Goal: Task Accomplishment & Management: Complete application form

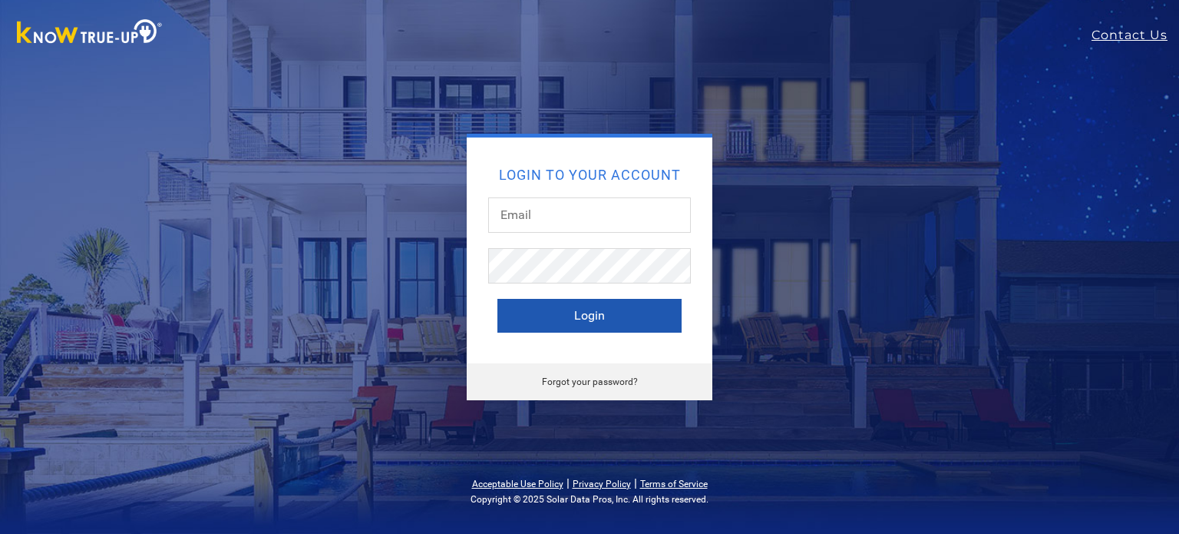
type input "[EMAIL_ADDRESS][DOMAIN_NAME]"
click at [571, 305] on button "Login" at bounding box center [590, 316] width 184 height 34
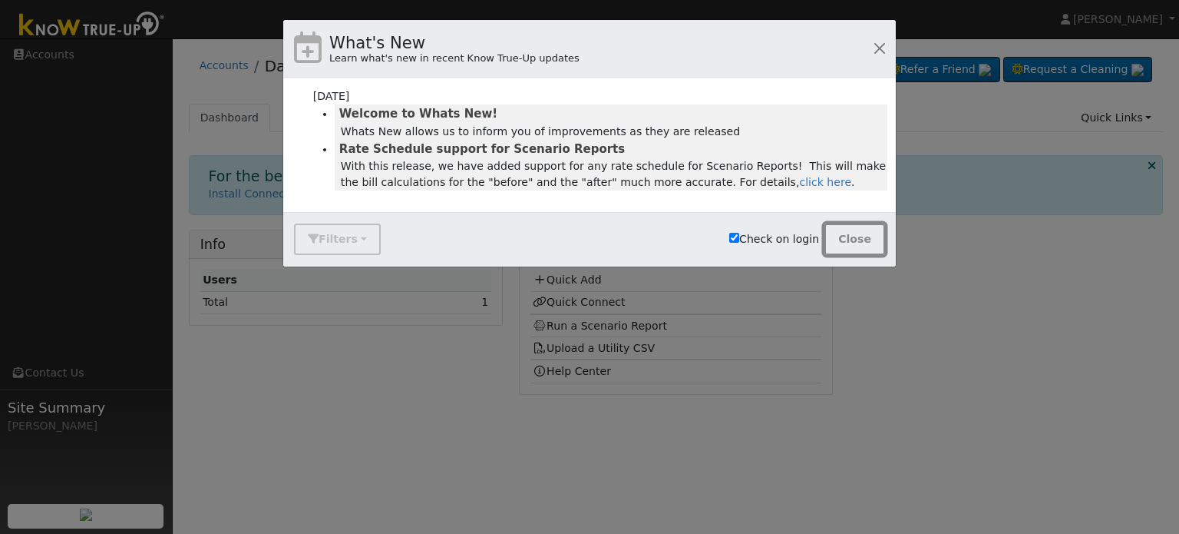
click at [852, 245] on button "Close" at bounding box center [855, 238] width 61 height 31
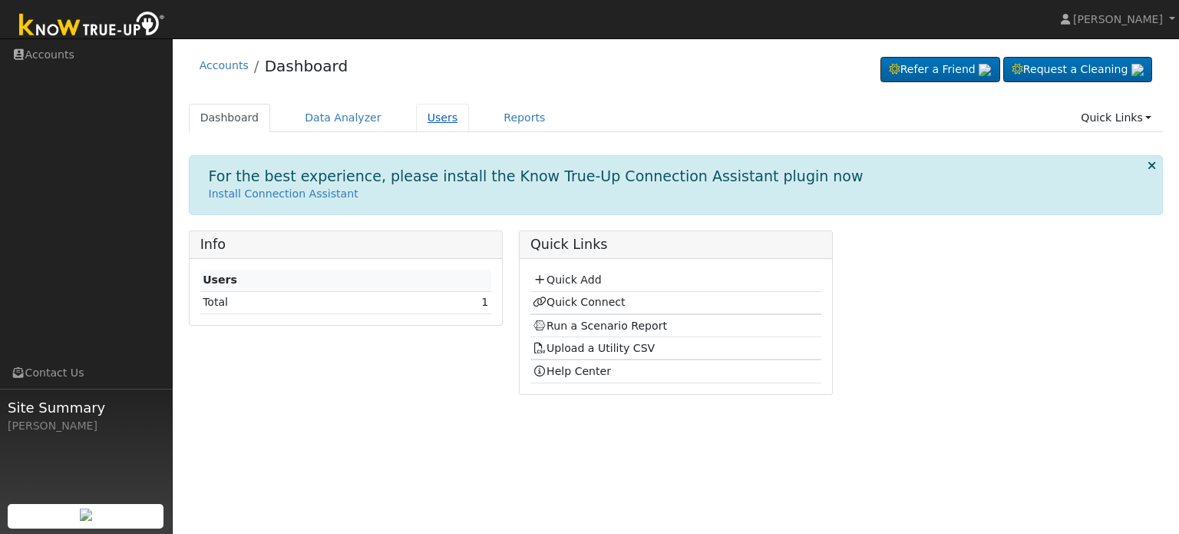
click at [423, 125] on link "Users" at bounding box center [443, 118] width 54 height 28
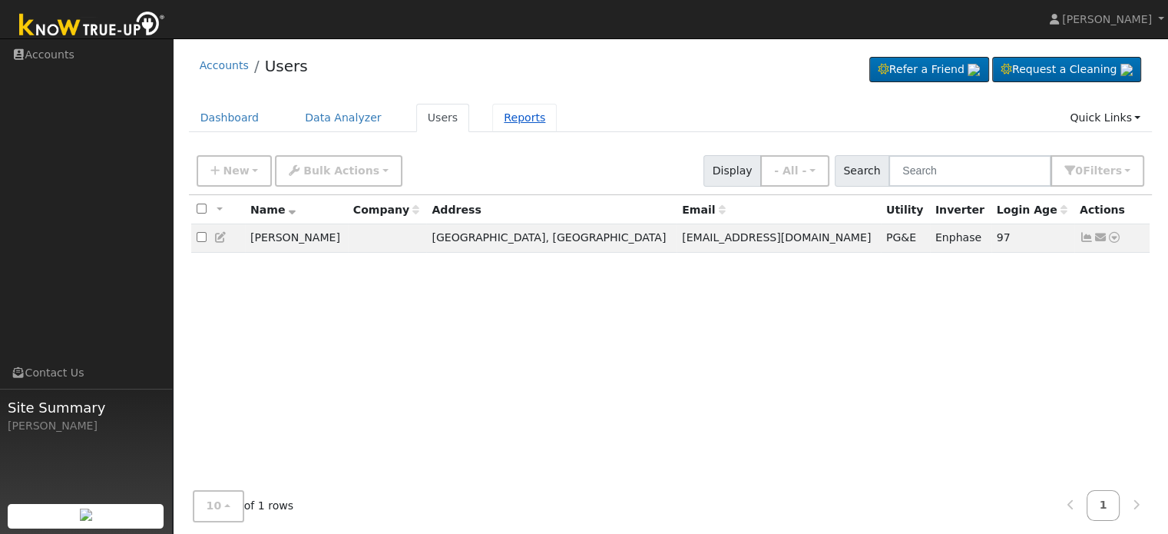
click at [508, 118] on link "Reports" at bounding box center [524, 118] width 65 height 28
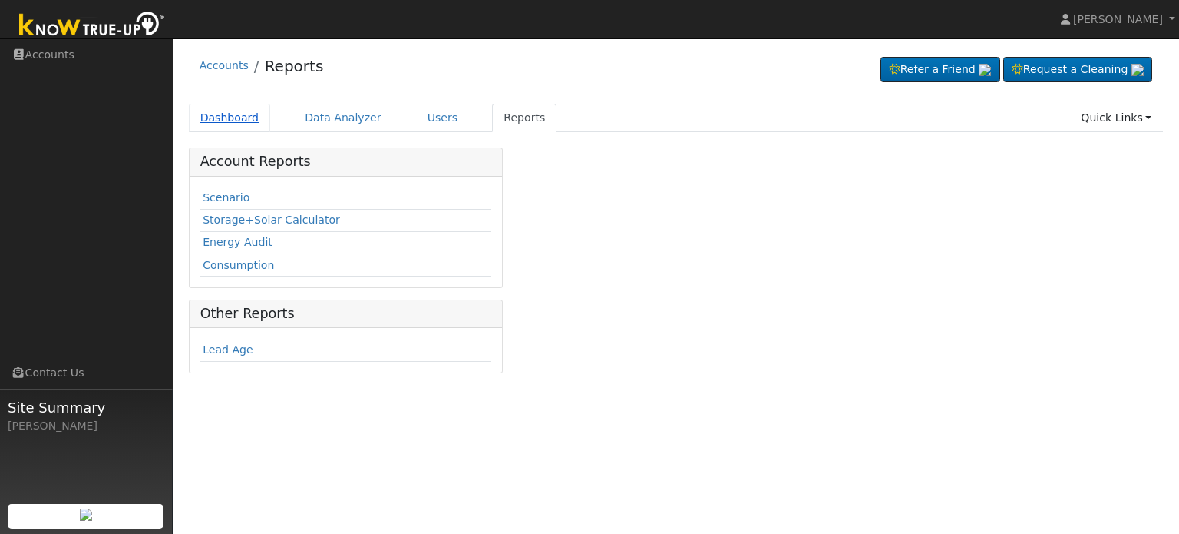
click at [218, 122] on link "Dashboard" at bounding box center [230, 118] width 82 height 28
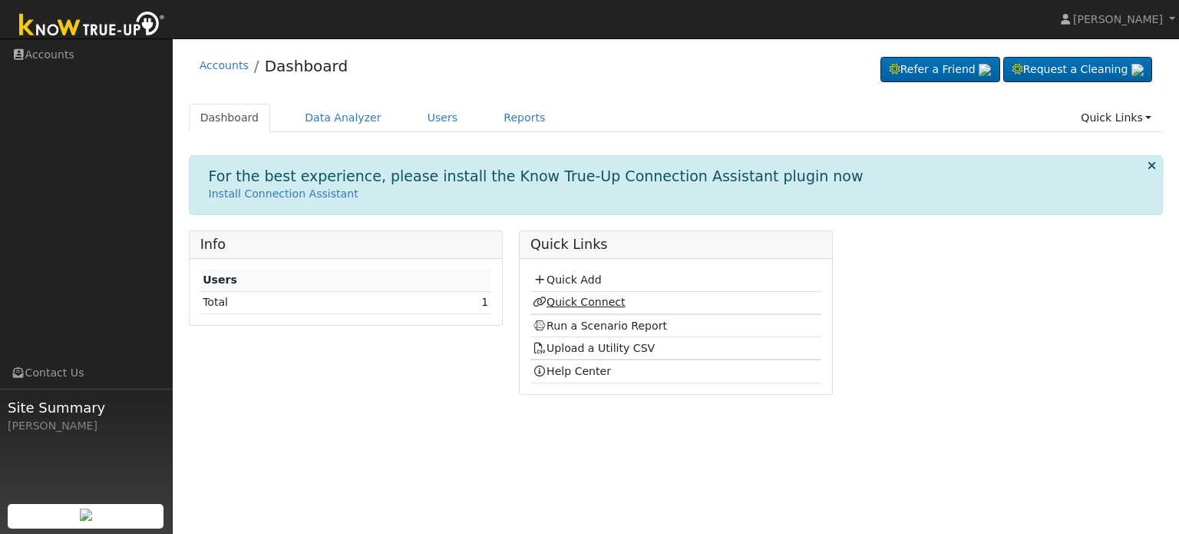
click at [588, 300] on link "Quick Connect" at bounding box center [579, 302] width 92 height 12
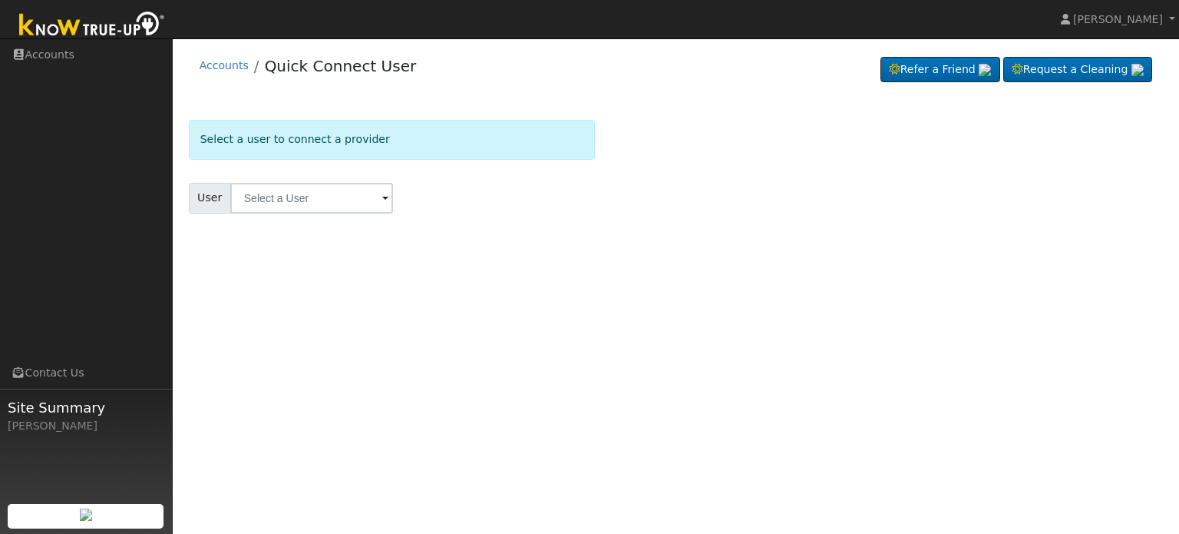
click at [382, 198] on span at bounding box center [385, 199] width 6 height 18
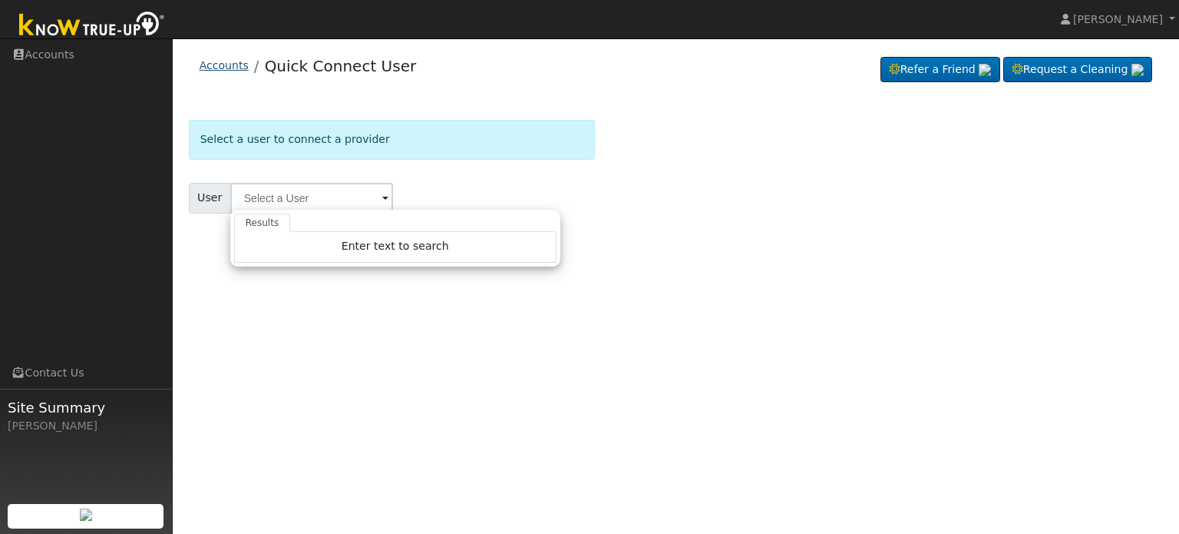
click at [210, 64] on link "Accounts" at bounding box center [224, 65] width 49 height 12
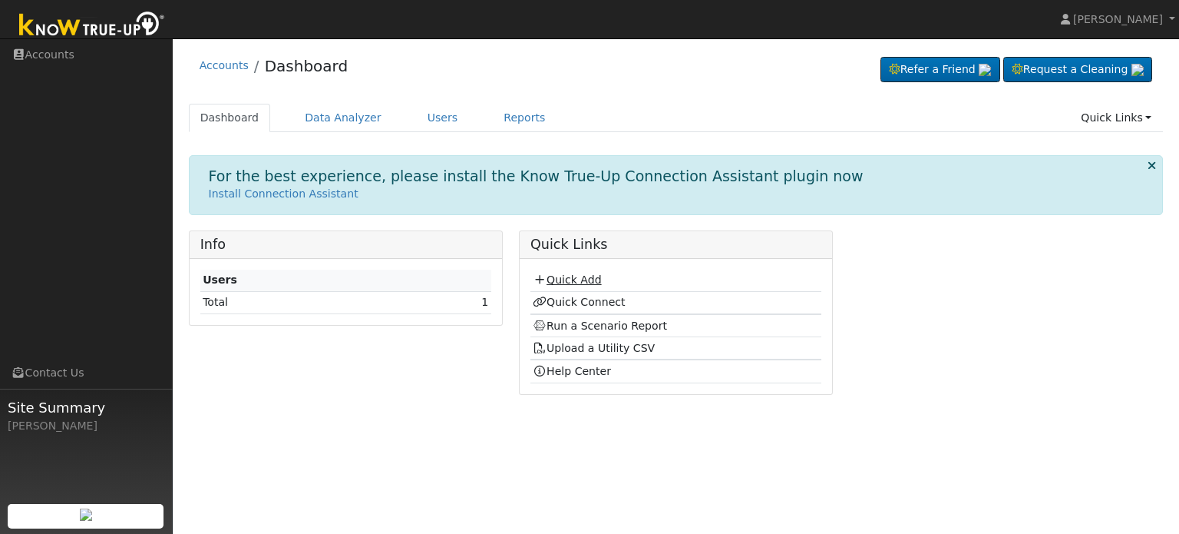
click at [568, 283] on link "Quick Add" at bounding box center [567, 279] width 68 height 12
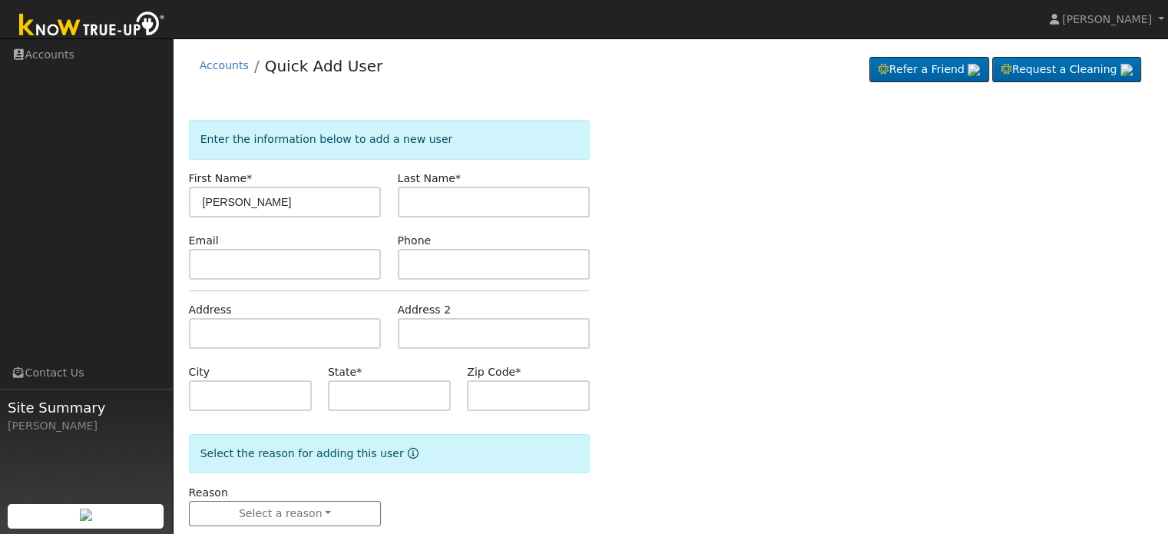
type input "Yee"
type input "Vang"
click at [317, 332] on input "text" at bounding box center [285, 333] width 193 height 31
paste input "4879 E Atchison Ave"
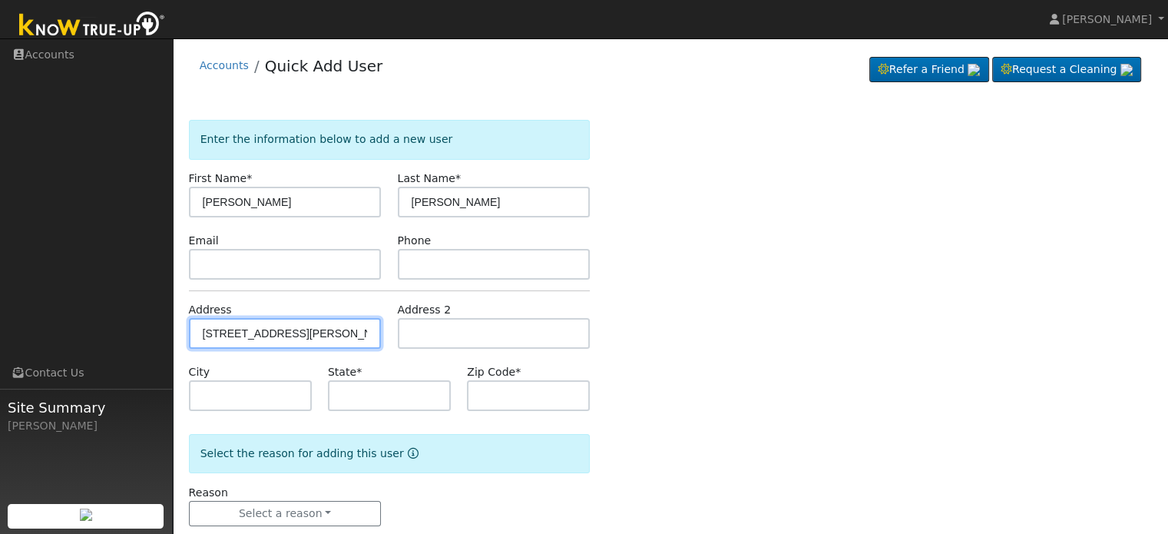
type input "4879 East Atchison Avenue"
type input "Fresno"
type input "CA"
type input "93725"
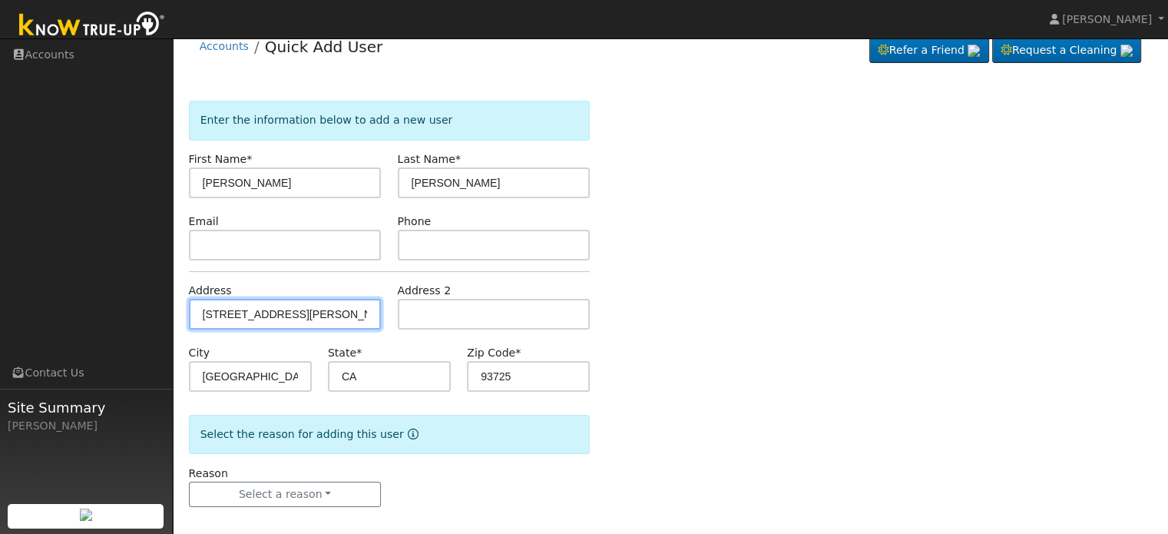
scroll to position [30, 0]
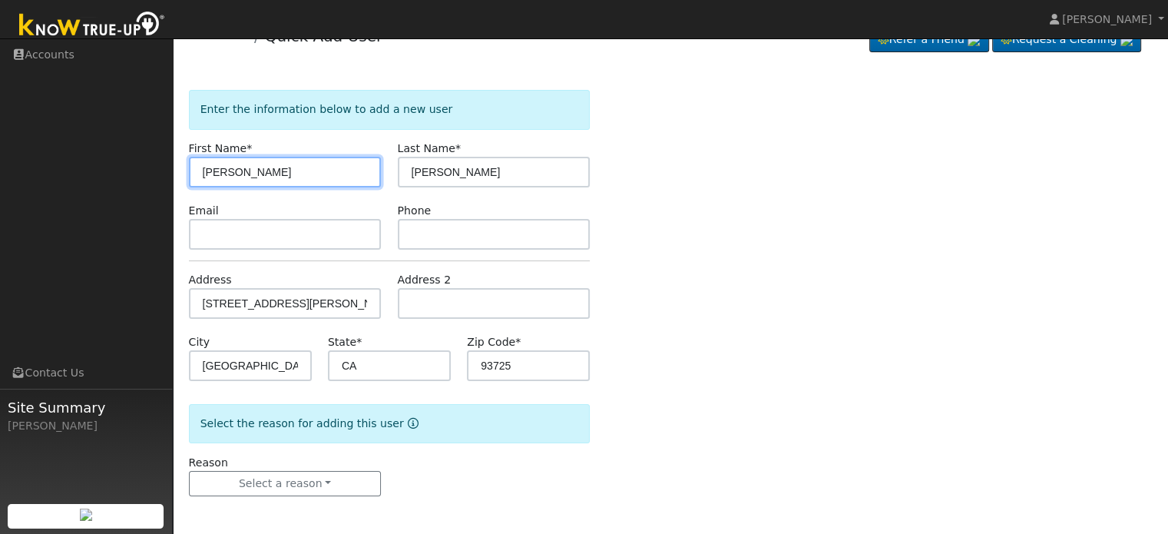
click at [249, 168] on input "Yee" at bounding box center [285, 172] width 193 height 31
type input "Yi"
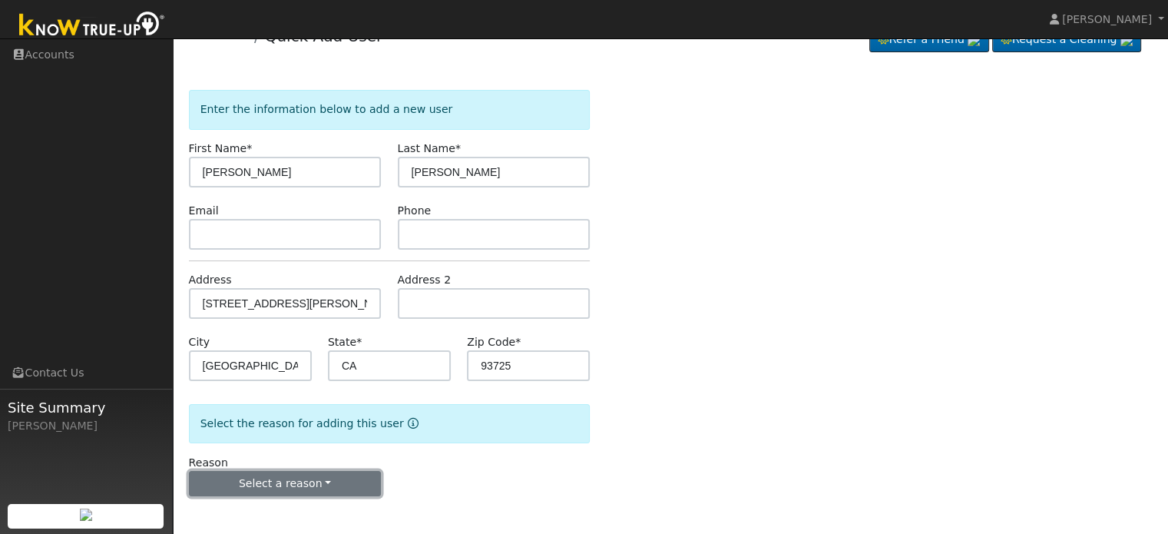
click at [349, 475] on button "Select a reason" at bounding box center [285, 484] width 193 height 26
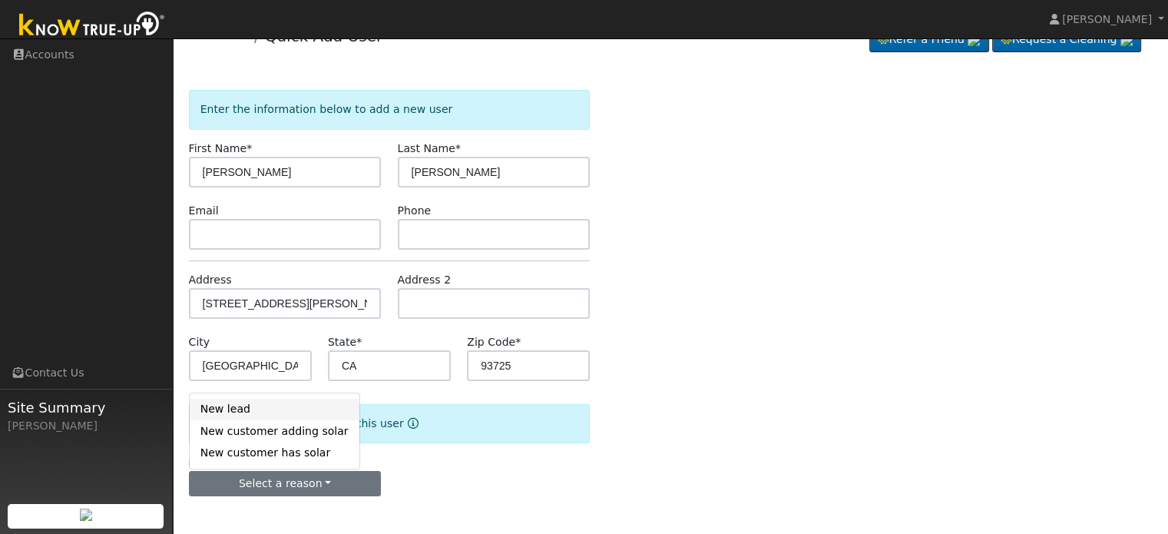
click at [273, 411] on link "New lead" at bounding box center [275, 410] width 170 height 22
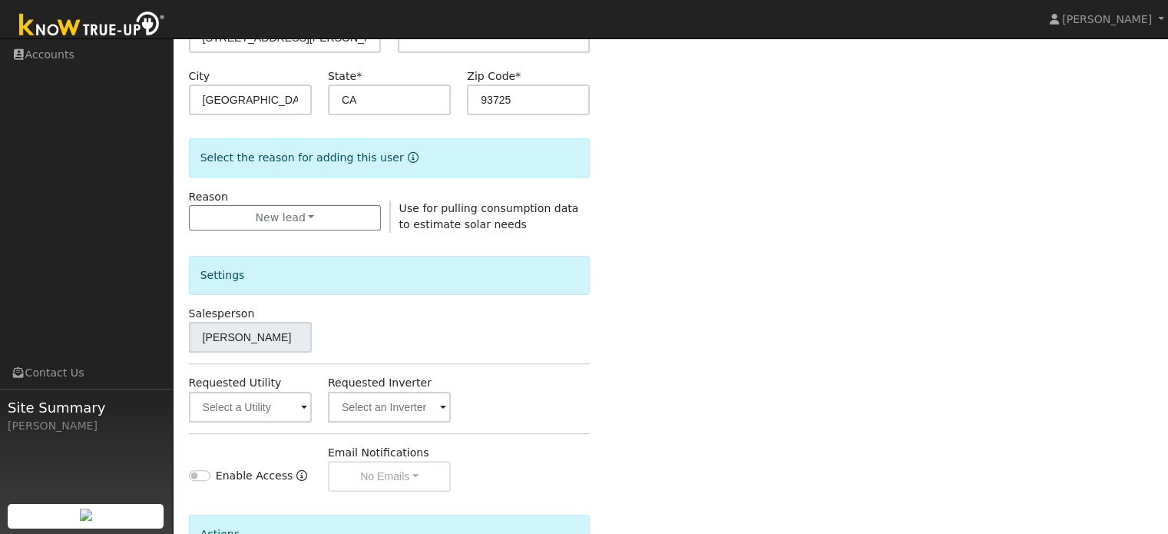
scroll to position [414, 0]
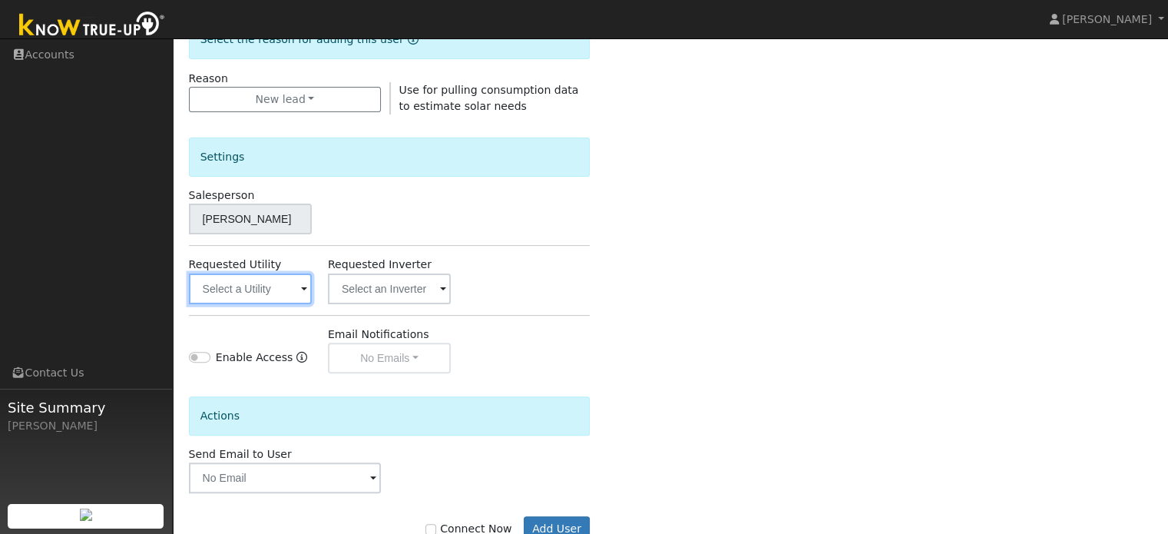
click at [270, 288] on input "text" at bounding box center [250, 288] width 123 height 31
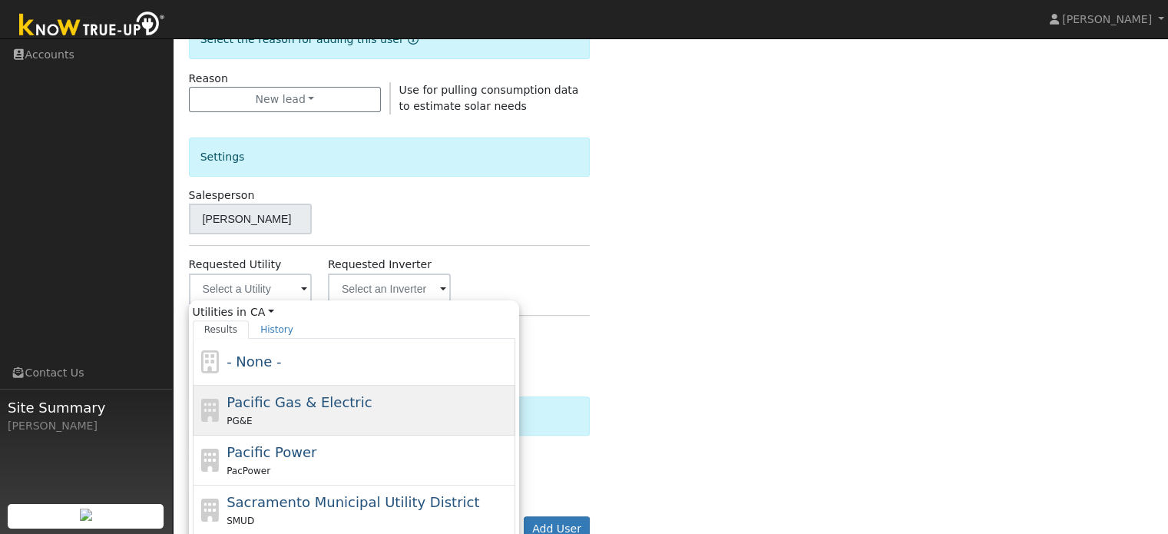
click at [297, 397] on span "Pacific Gas & Electric" at bounding box center [299, 402] width 145 height 16
type input "Pacific Gas & Electric"
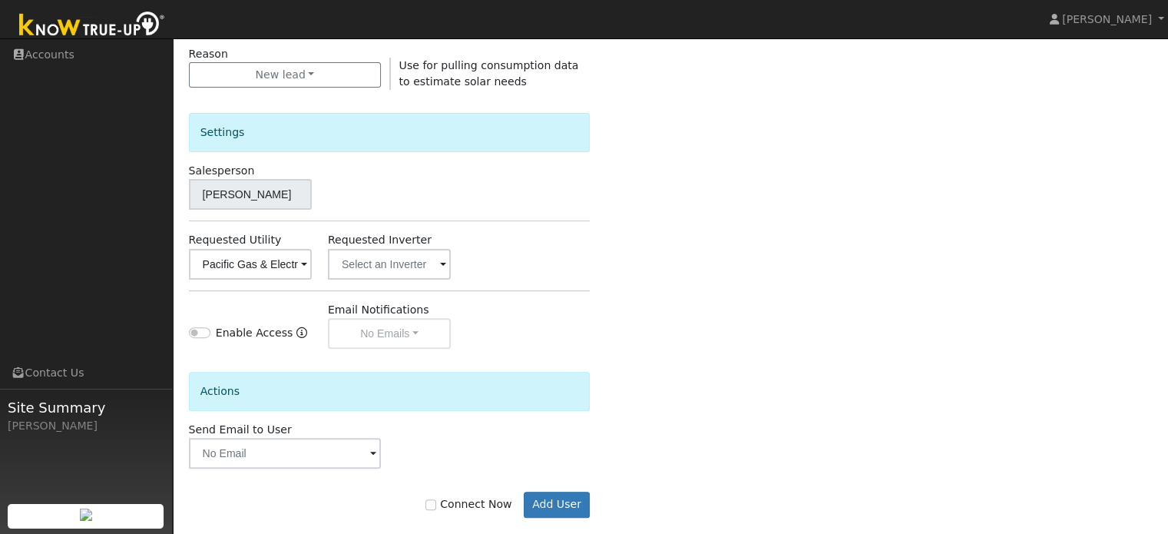
scroll to position [458, 0]
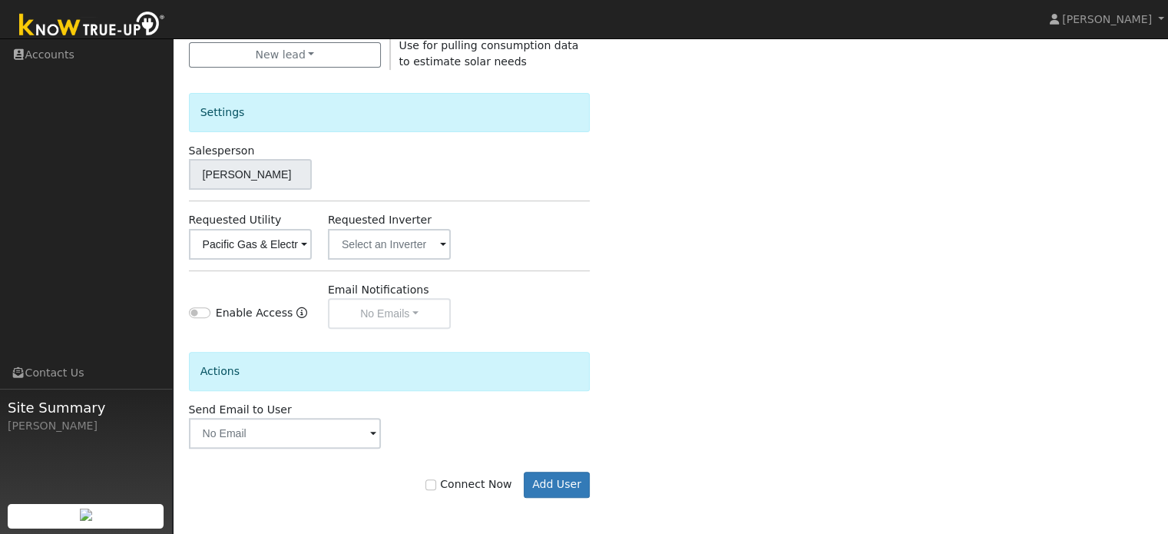
click at [448, 484] on label "Connect Now" at bounding box center [468, 484] width 86 height 16
click at [436, 484] on input "Connect Now" at bounding box center [430, 484] width 11 height 11
checkbox input "true"
click at [544, 481] on button "Add User" at bounding box center [557, 484] width 67 height 26
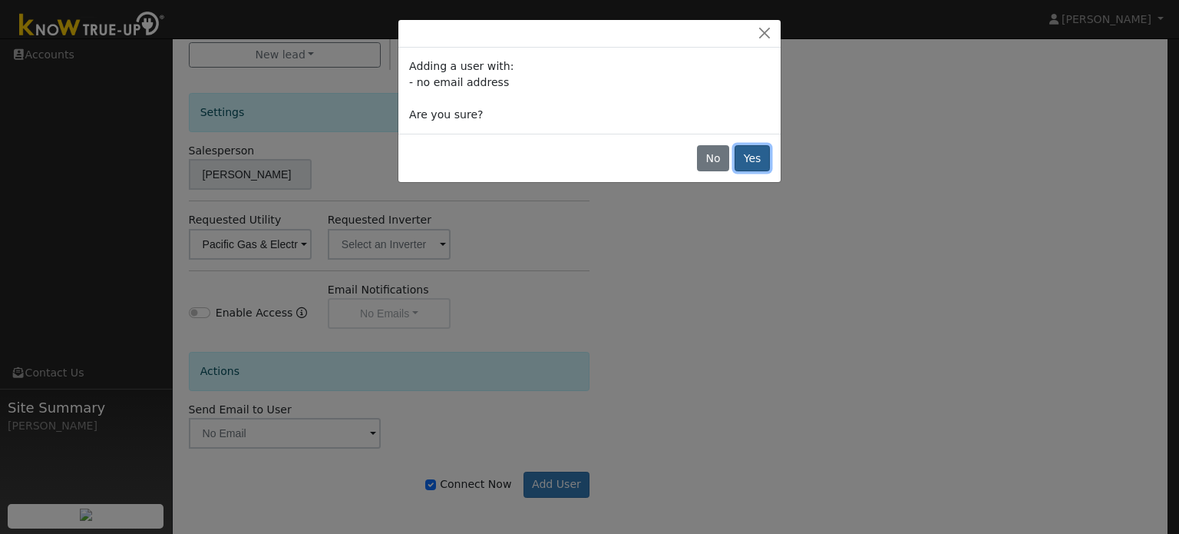
click at [769, 156] on button "Yes" at bounding box center [752, 158] width 35 height 26
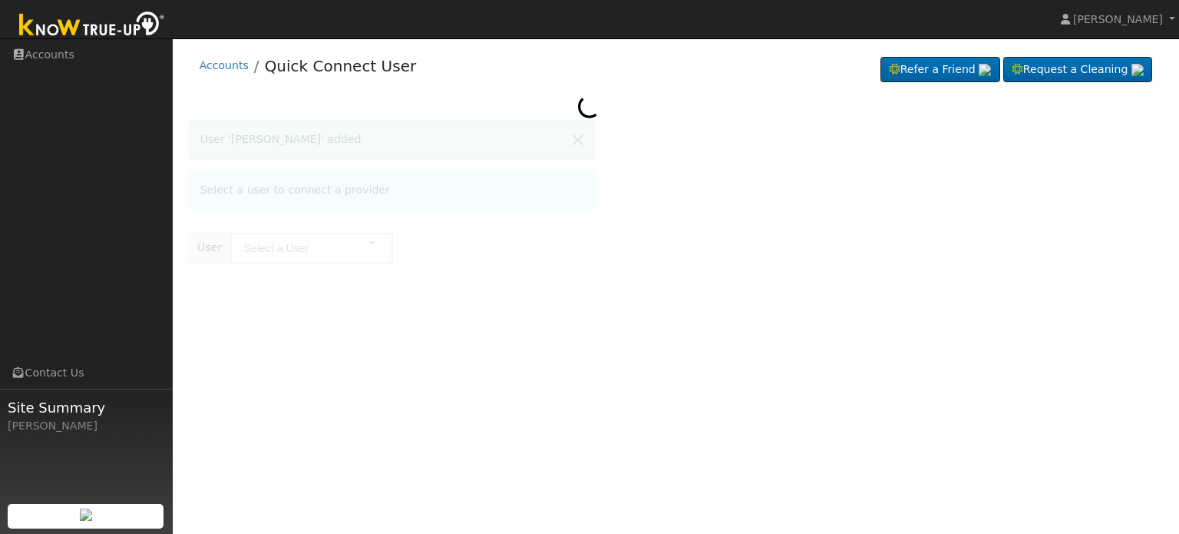
type input "Yi Vang"
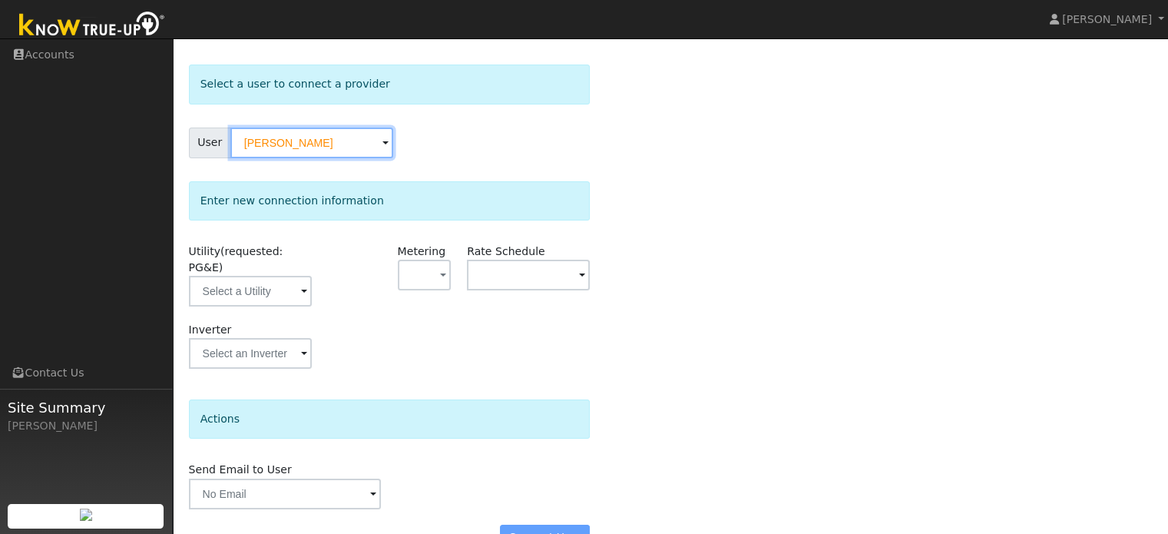
scroll to position [77, 0]
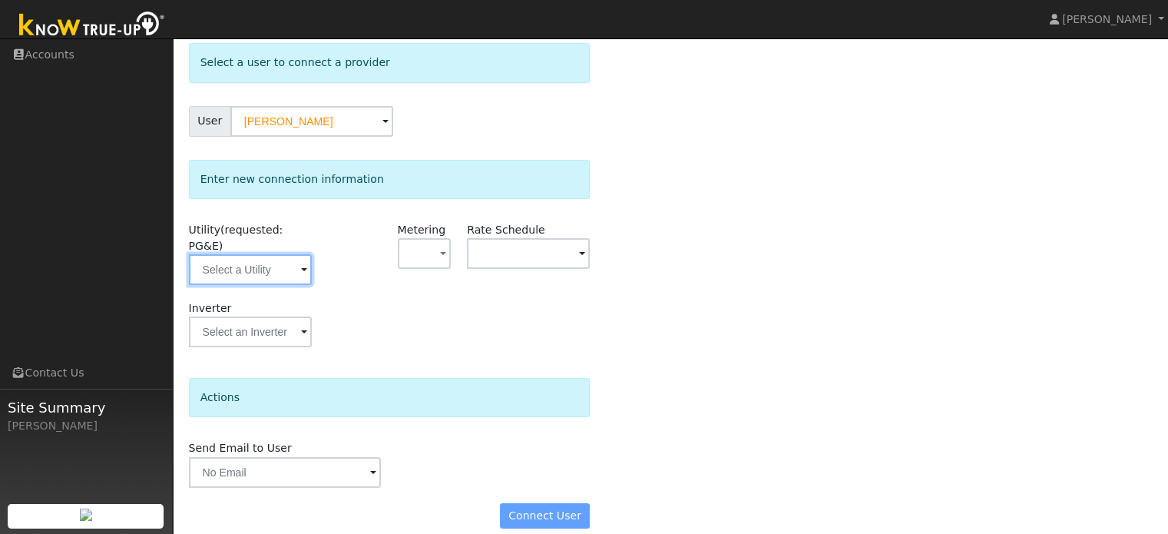
click at [273, 259] on input "text" at bounding box center [250, 269] width 123 height 31
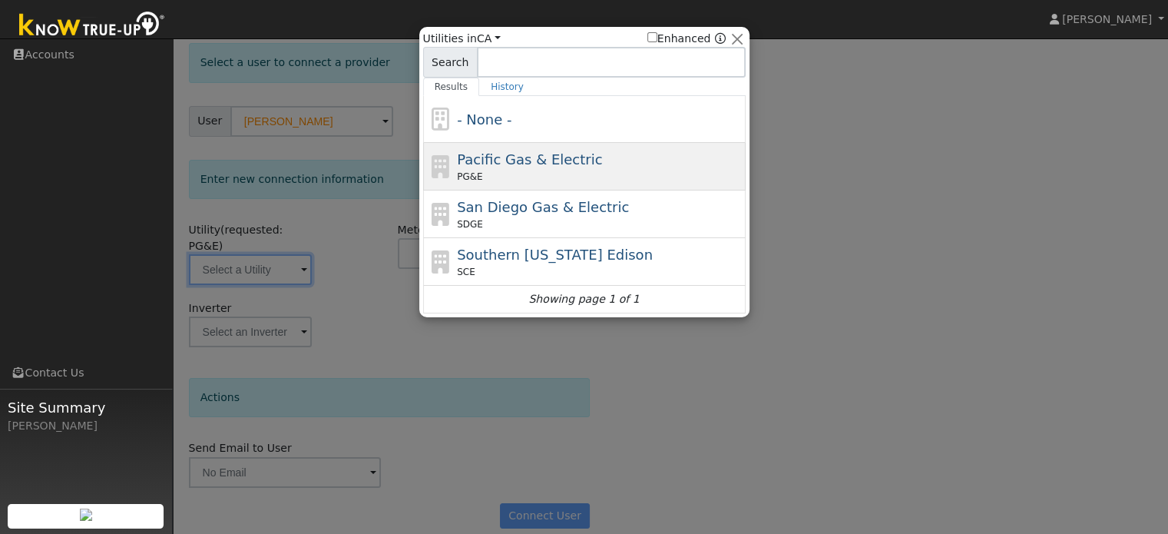
click at [489, 170] on div "PG&E" at bounding box center [599, 177] width 285 height 14
type input "PG&E"
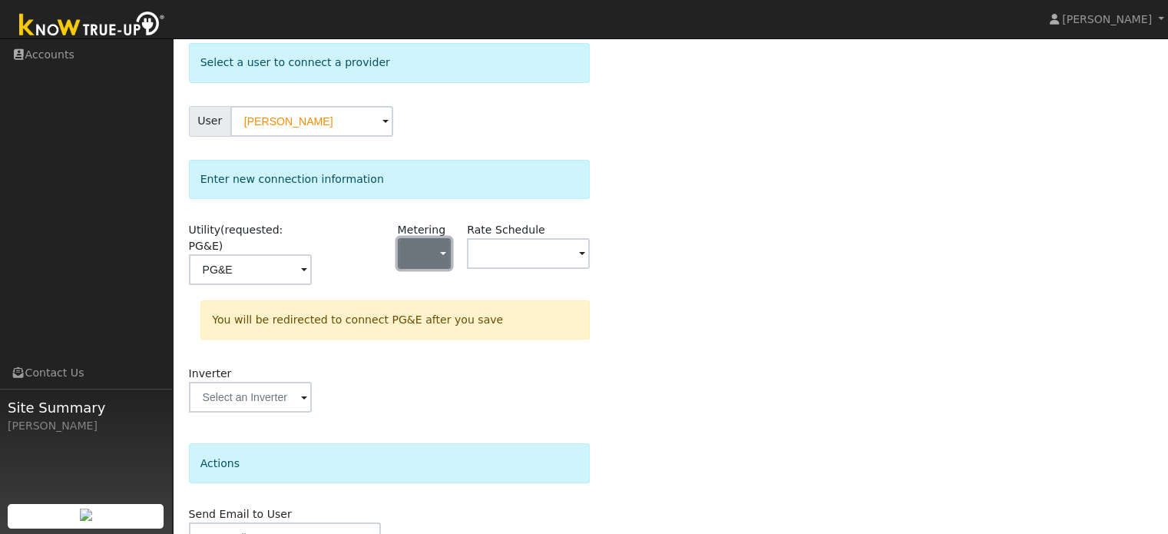
click at [437, 255] on button "button" at bounding box center [425, 253] width 54 height 31
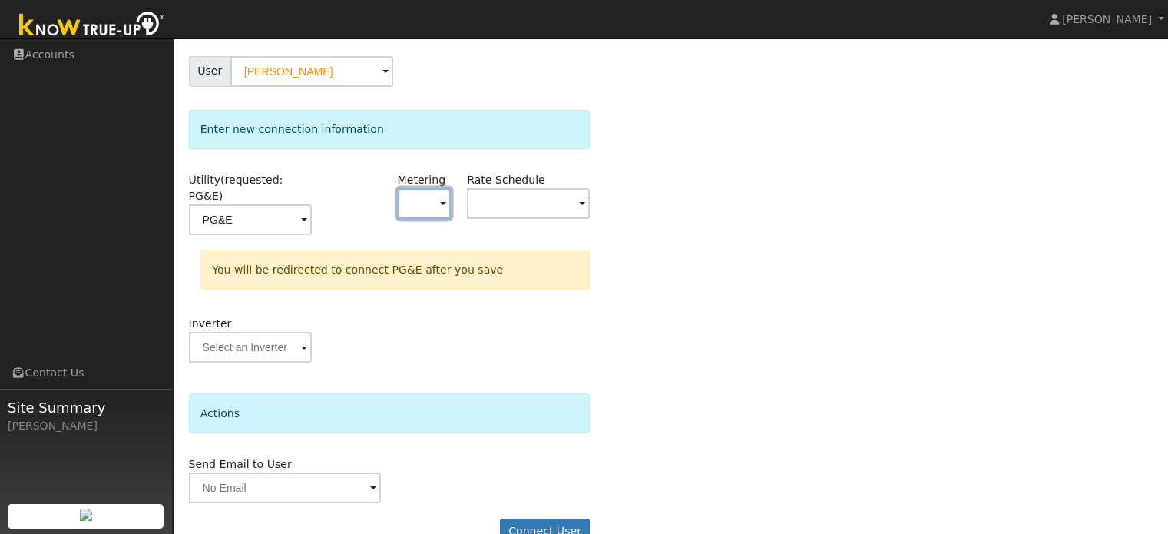
scroll to position [142, 0]
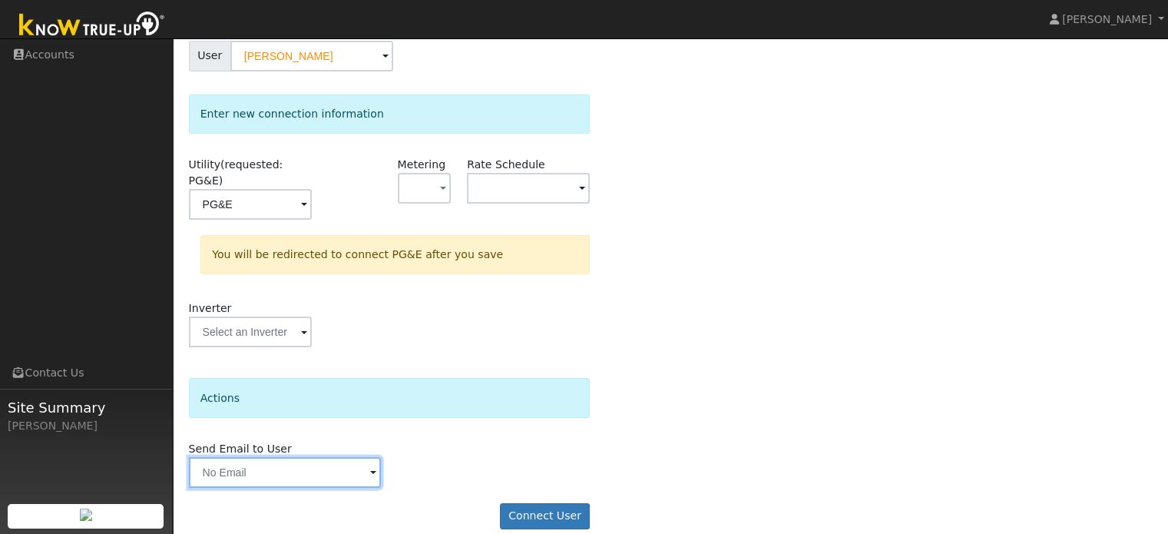
click at [369, 457] on input "text" at bounding box center [285, 472] width 193 height 31
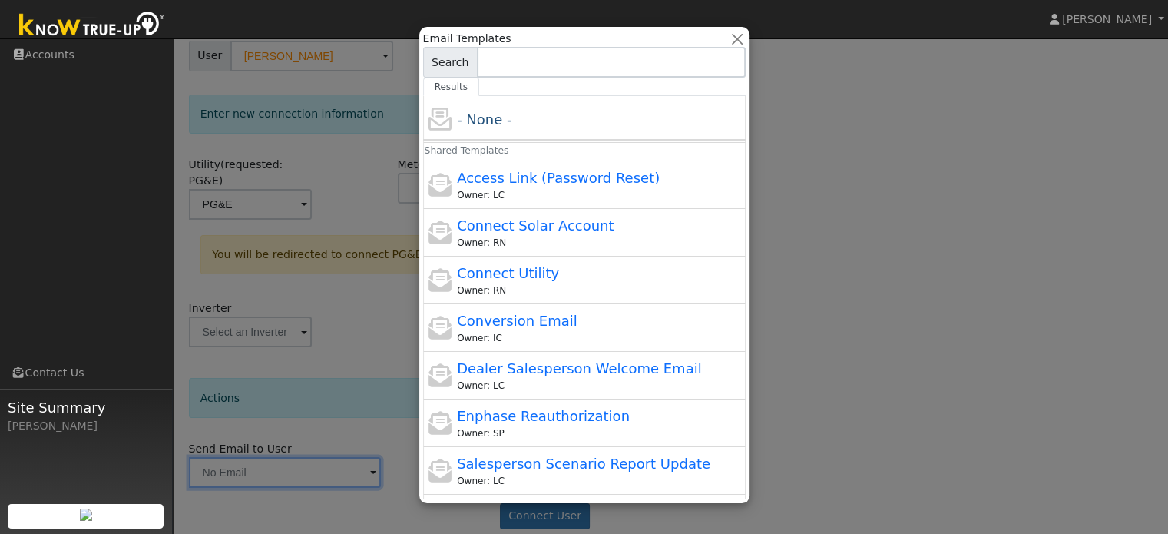
click at [372, 402] on div at bounding box center [584, 267] width 1168 height 534
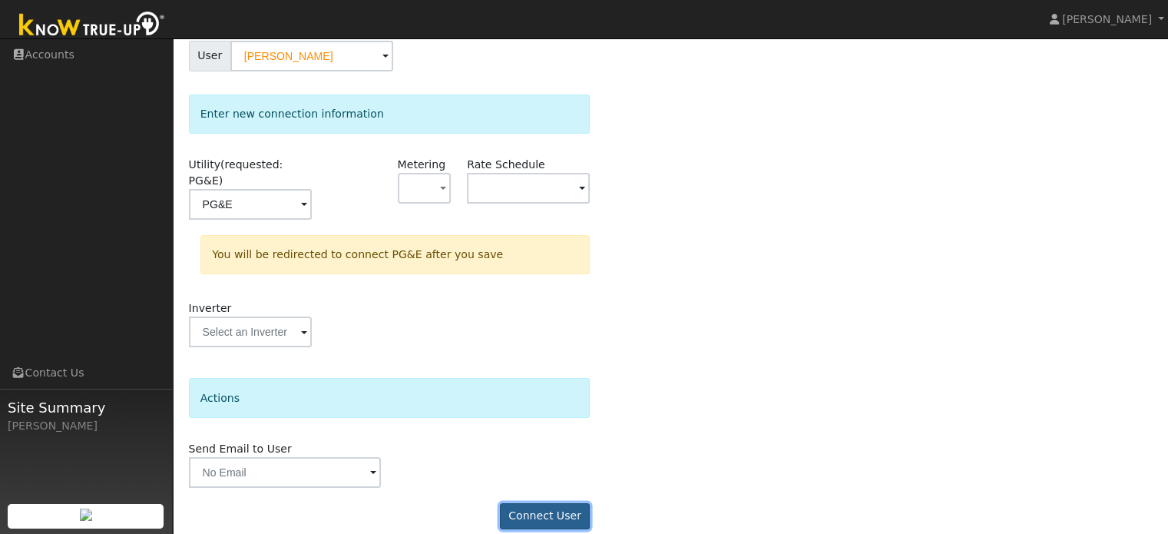
click at [541, 503] on button "Connect User" at bounding box center [545, 516] width 91 height 26
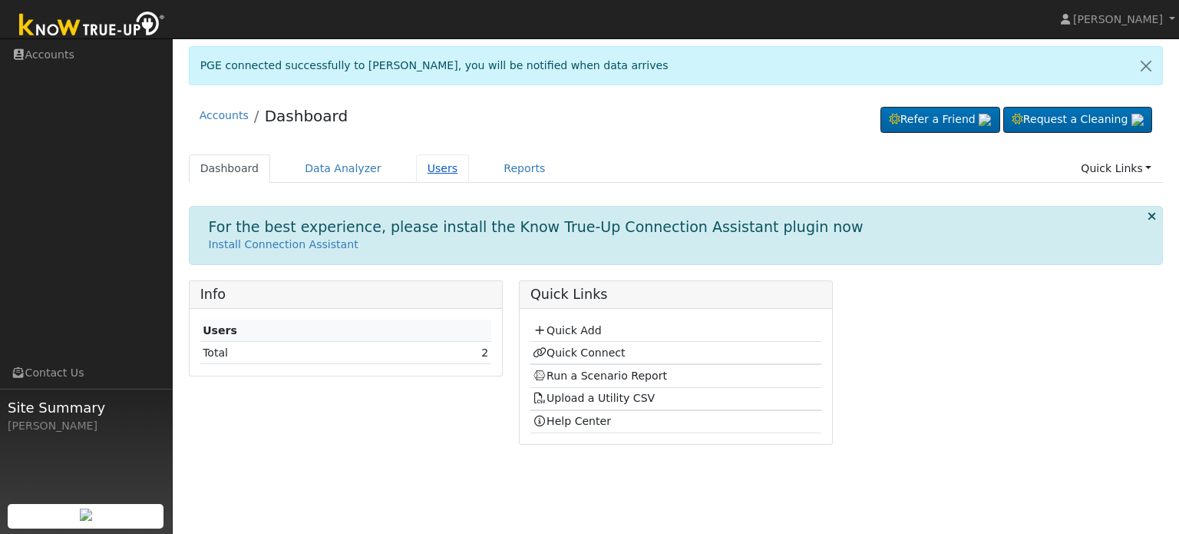
click at [428, 160] on link "Users" at bounding box center [443, 168] width 54 height 28
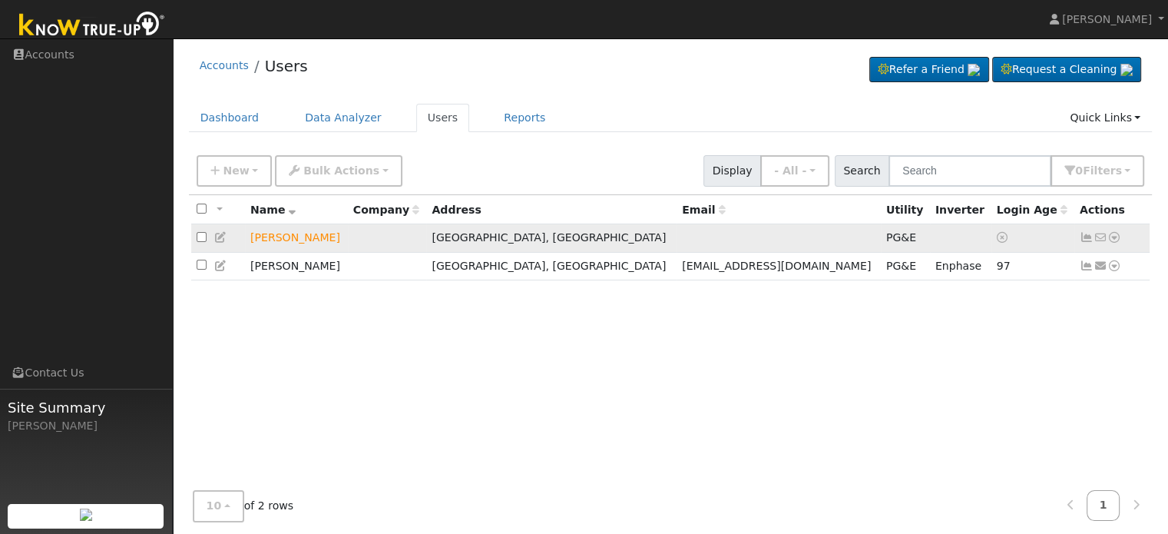
click at [1081, 239] on icon at bounding box center [1087, 237] width 14 height 11
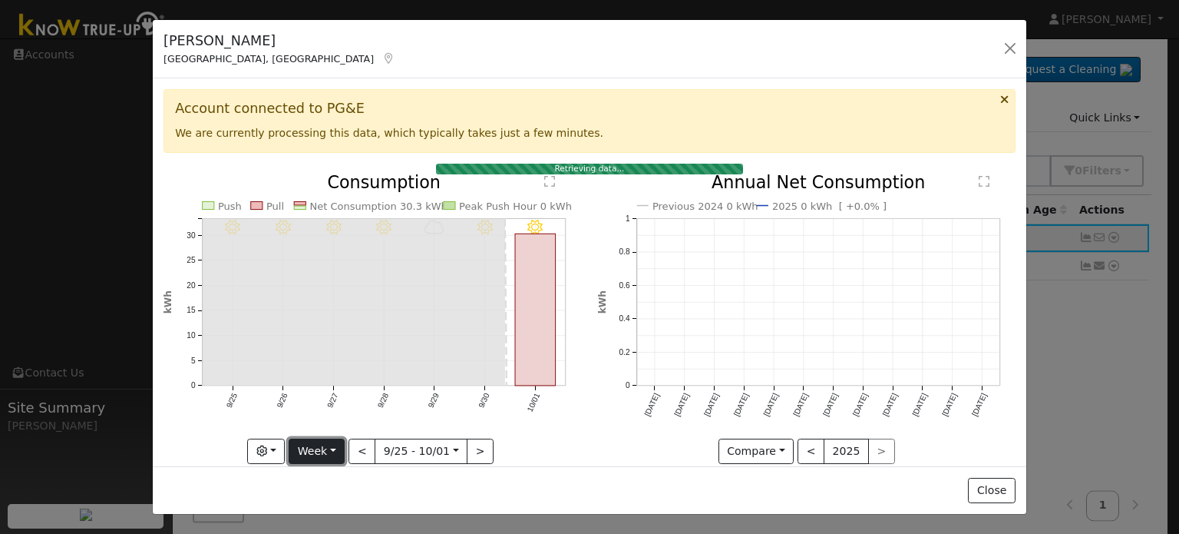
click at [326, 449] on button "Week" at bounding box center [317, 451] width 56 height 26
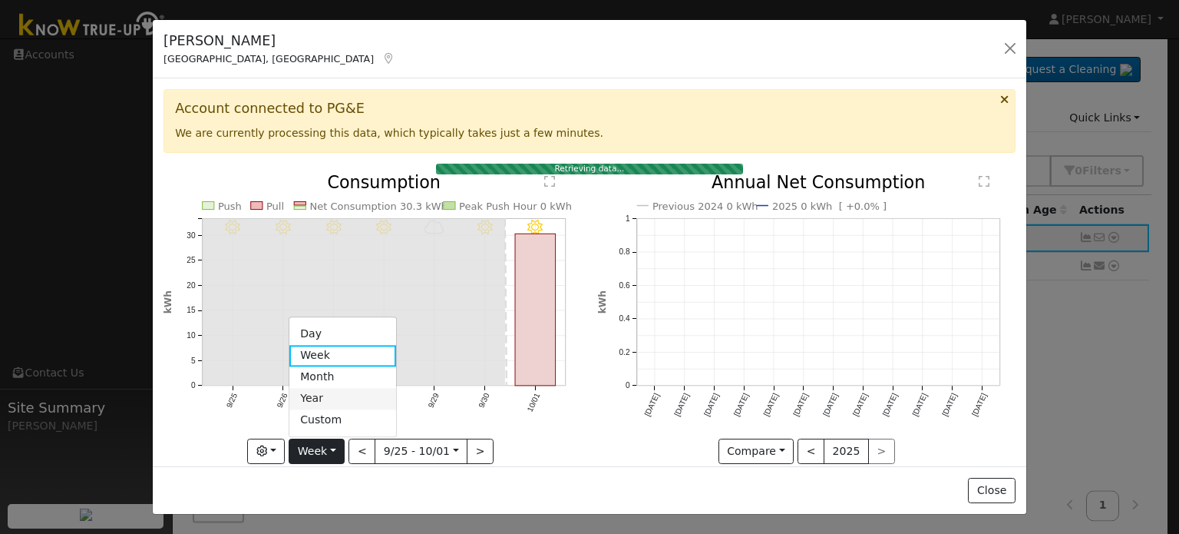
click at [327, 395] on link "Year" at bounding box center [342, 399] width 107 height 22
type input "[DATE]"
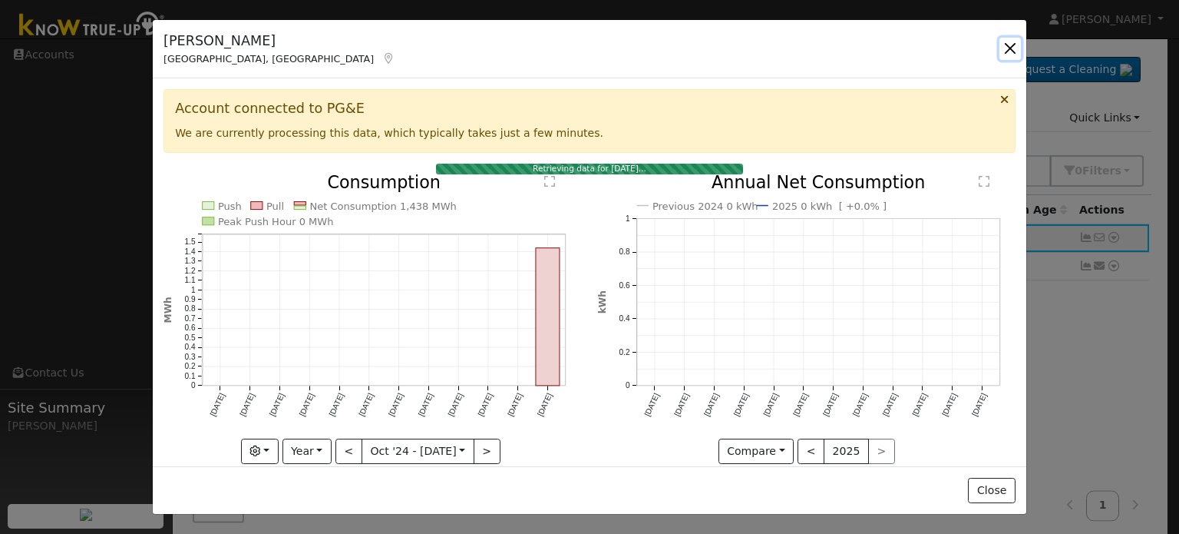
click at [1014, 48] on button "button" at bounding box center [1011, 49] width 22 height 22
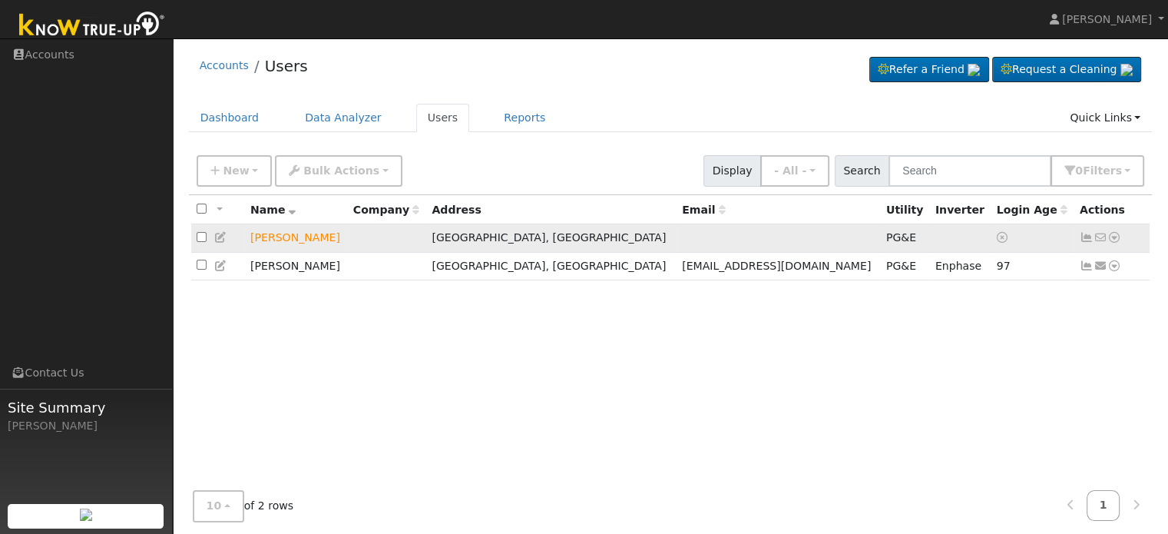
click at [1083, 237] on icon at bounding box center [1087, 237] width 14 height 11
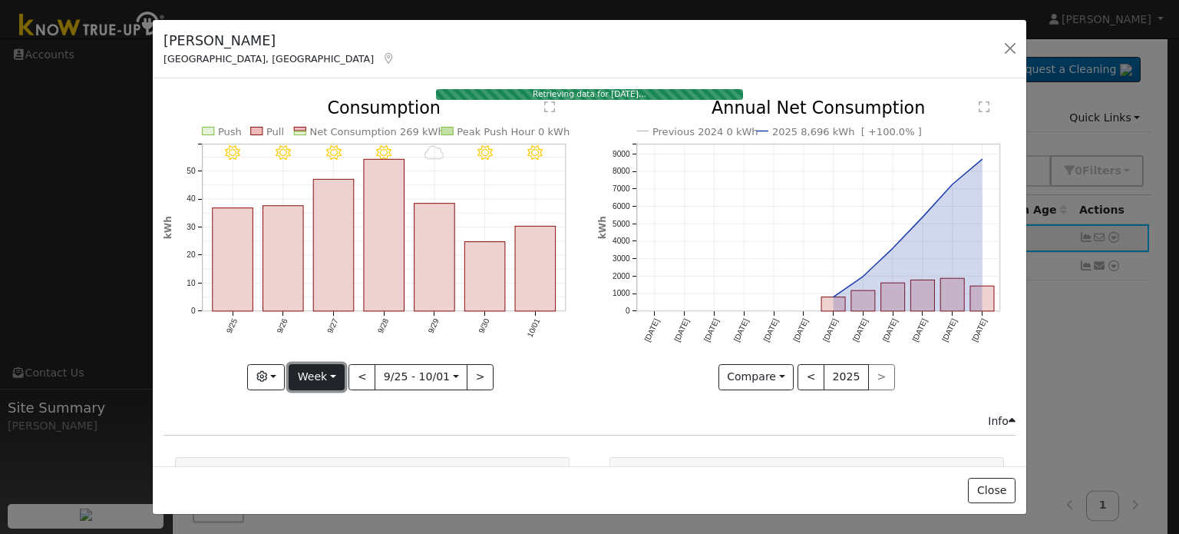
click at [329, 372] on button "Week" at bounding box center [317, 377] width 56 height 26
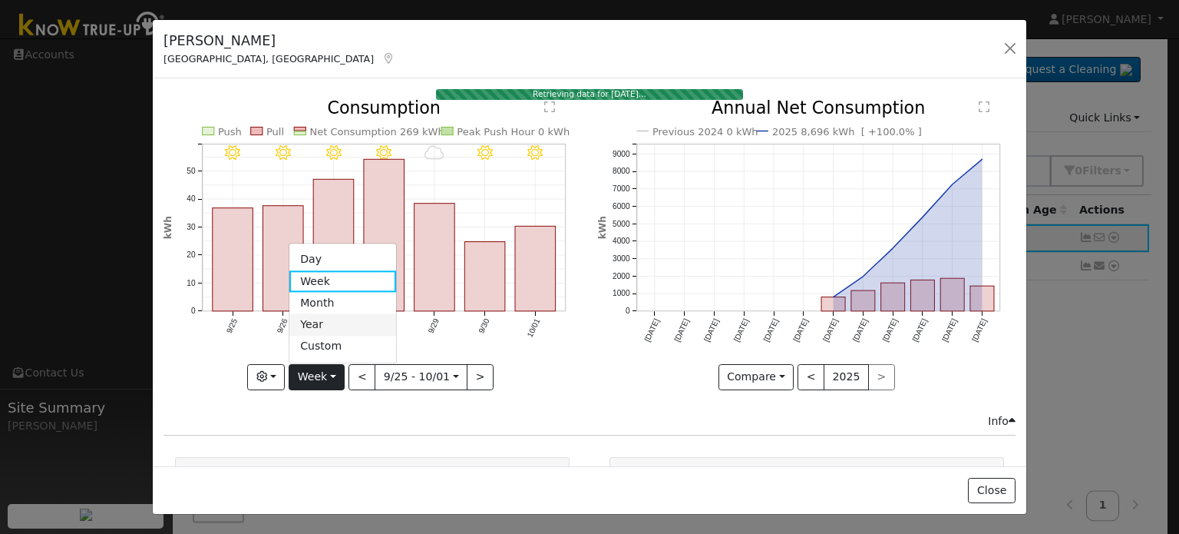
click at [332, 326] on link "Year" at bounding box center [342, 325] width 107 height 22
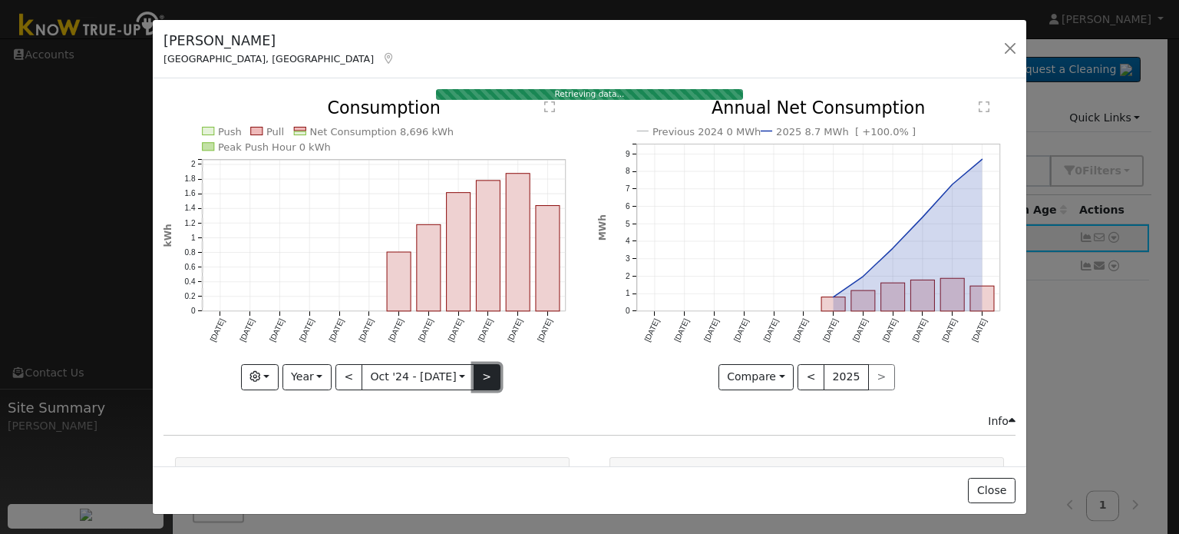
click at [480, 374] on button ">" at bounding box center [487, 377] width 27 height 26
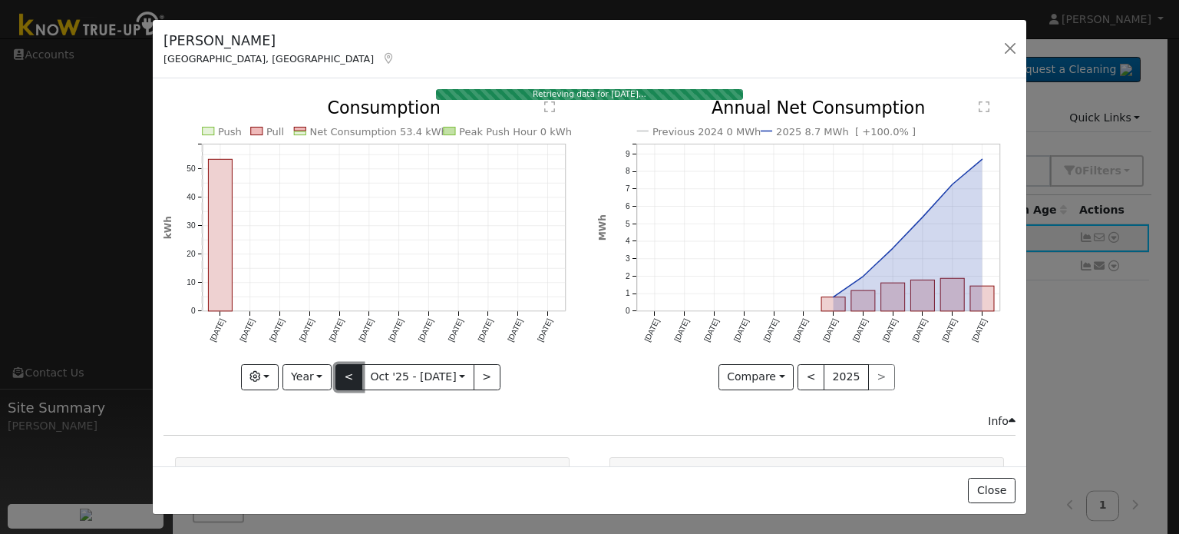
click at [347, 379] on button "<" at bounding box center [349, 377] width 27 height 26
type input "[DATE]"
